Goal: Manage account settings

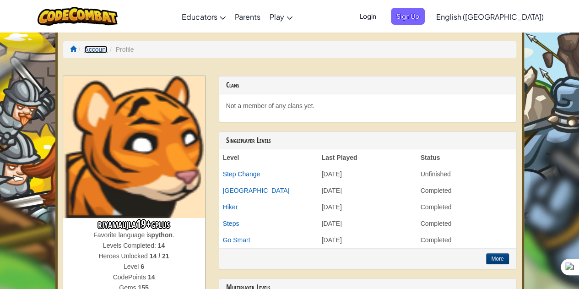
click at [101, 46] on link "Account" at bounding box center [95, 49] width 23 height 7
